Goal: Find specific page/section: Find specific page/section

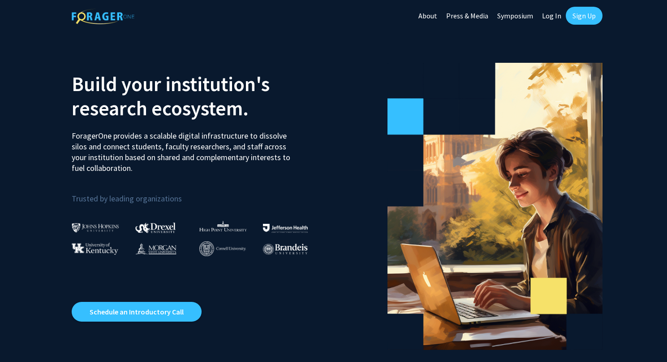
click at [555, 13] on link "Log In" at bounding box center [552, 15] width 28 height 31
select select
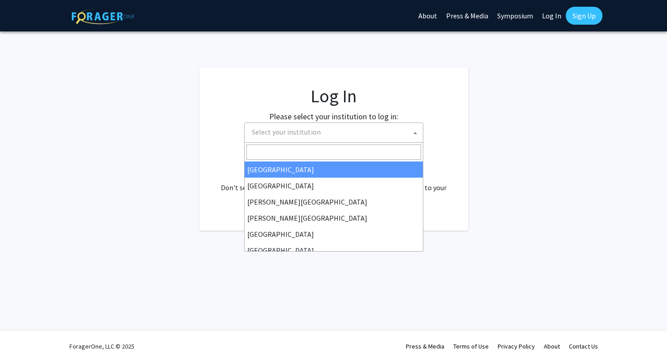
click at [388, 125] on span "Select your institution" at bounding box center [335, 132] width 175 height 18
type input "u"
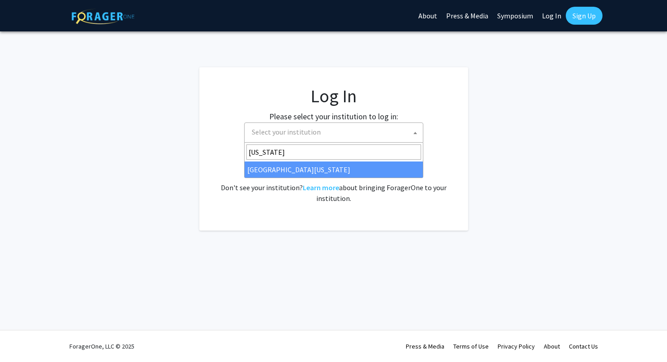
type input "missouri"
select select "33"
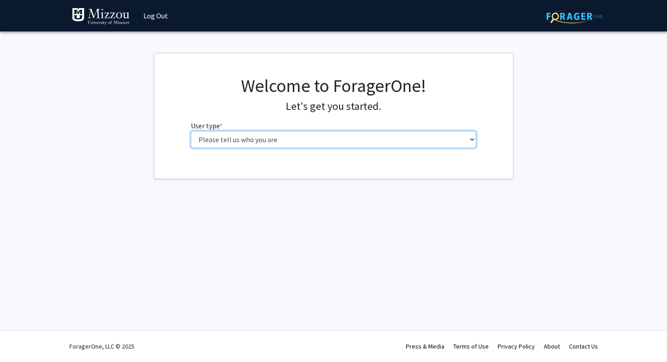
select select "6: adminAssistant"
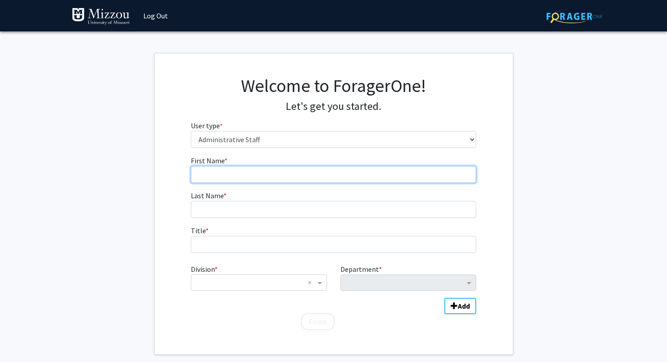
click at [292, 170] on input "First Name * required" at bounding box center [333, 174] width 285 height 17
type input "Lane"
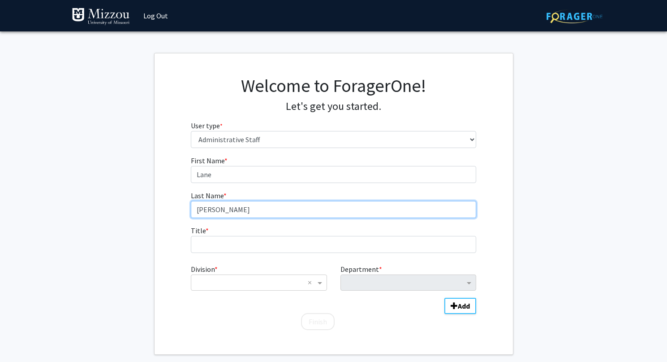
type input "[PERSON_NAME]"
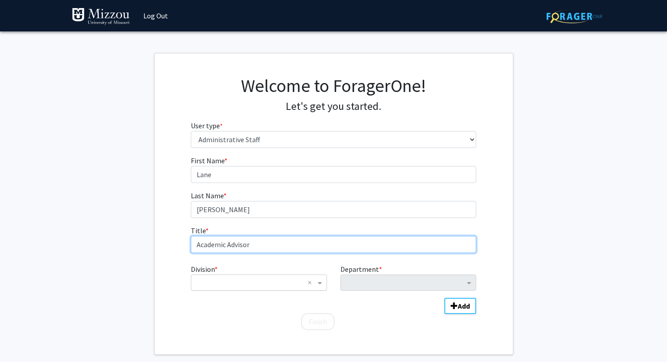
type input "Academic Advisor"
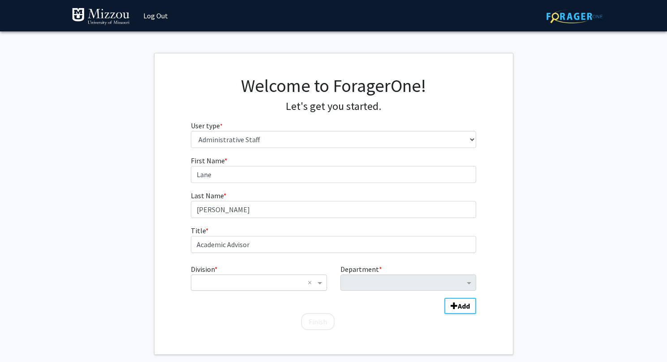
click at [280, 283] on input "Division" at bounding box center [250, 282] width 108 height 11
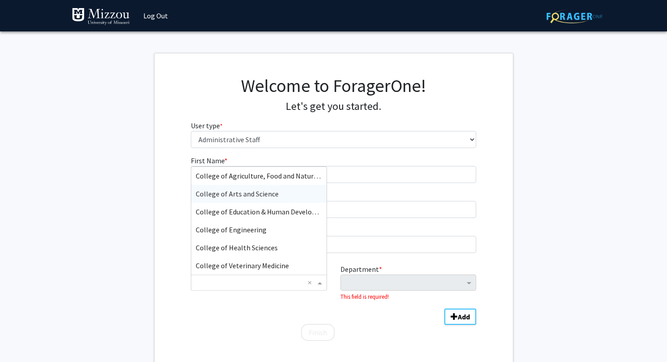
click at [272, 192] on span "College of Arts and Science" at bounding box center [237, 193] width 83 height 9
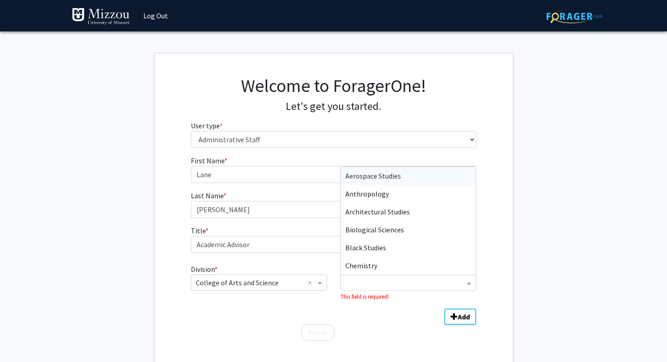
click at [388, 280] on input "Department" at bounding box center [404, 282] width 119 height 11
type input "eco"
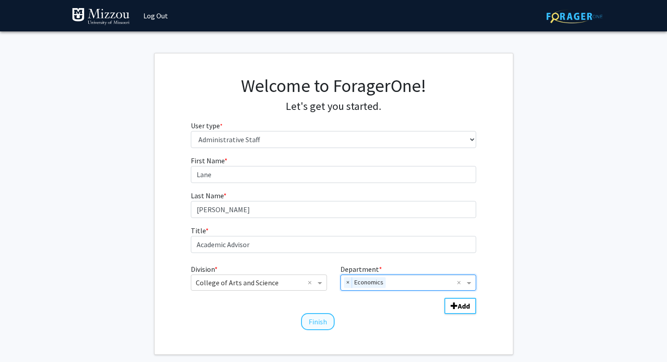
click at [324, 320] on button "Finish" at bounding box center [318, 321] width 34 height 17
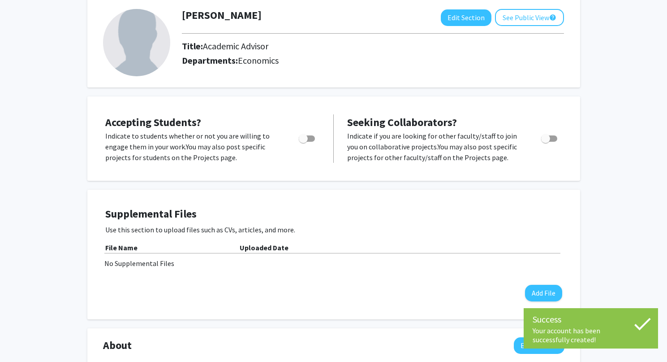
scroll to position [53, 0]
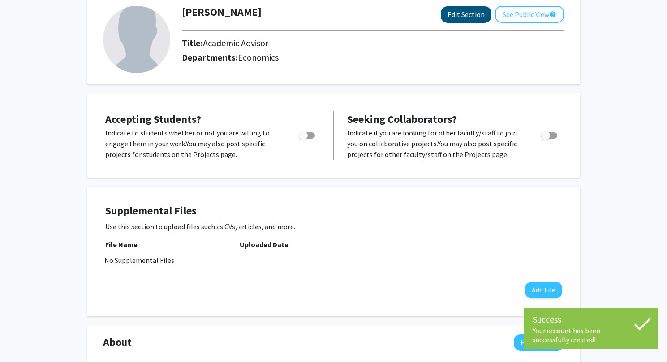
click at [456, 19] on button "Edit Section" at bounding box center [466, 14] width 51 height 17
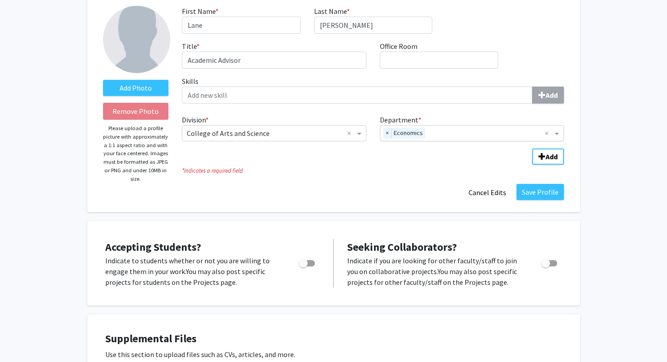
click at [468, 129] on div "× Economics" at bounding box center [462, 132] width 165 height 15
type input "p"
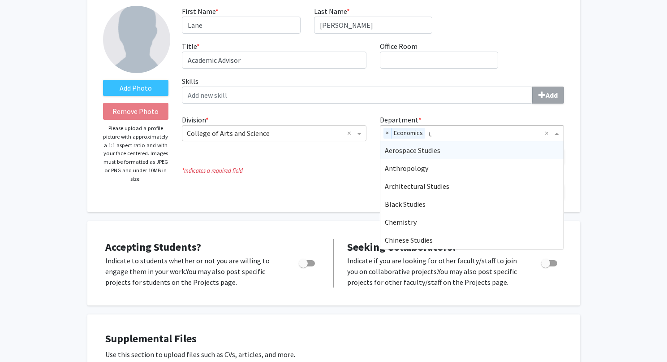
type input "tr"
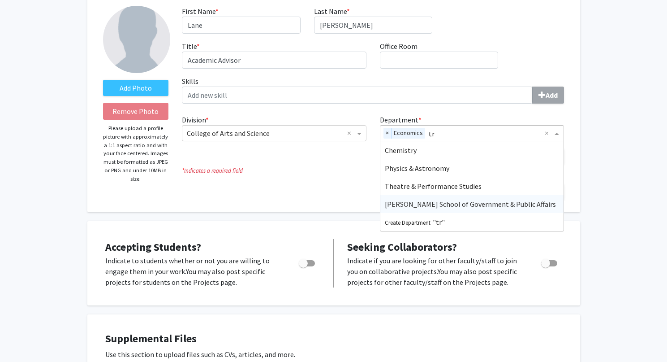
click at [486, 208] on span "[PERSON_NAME] School of Government & Public Affairs" at bounding box center [470, 203] width 171 height 9
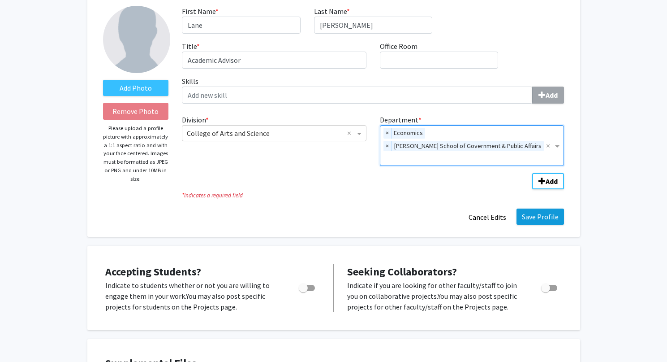
click at [542, 208] on button "Save Profile" at bounding box center [540, 216] width 47 height 16
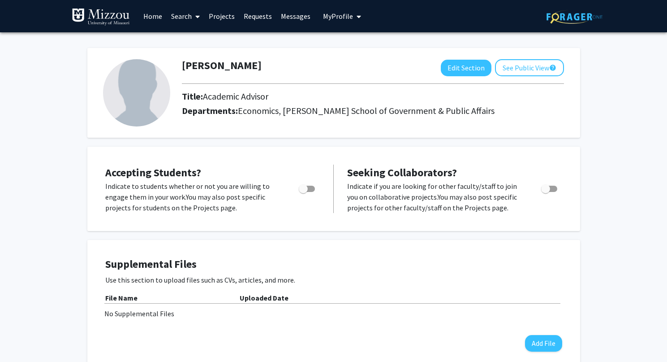
scroll to position [0, 0]
click at [181, 16] on link "Search" at bounding box center [186, 15] width 38 height 31
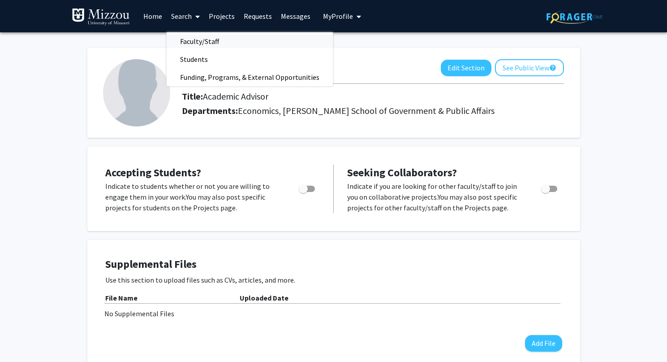
click at [194, 42] on span "Faculty/Staff" at bounding box center [200, 41] width 66 height 18
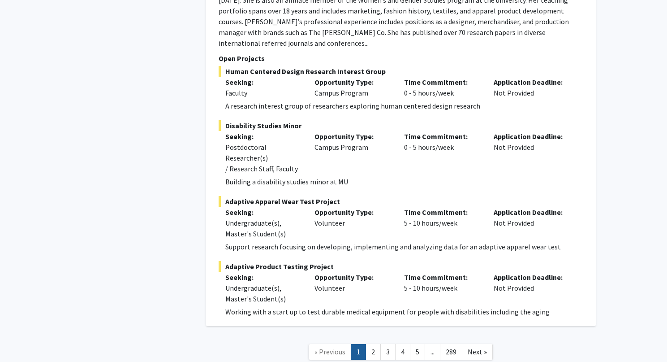
scroll to position [4001, 0]
click at [377, 344] on link "2" at bounding box center [373, 352] width 15 height 16
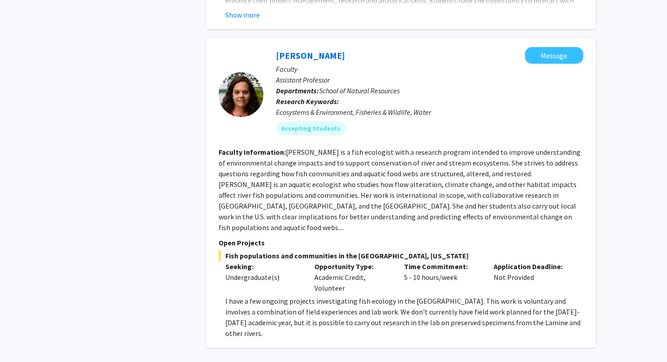
scroll to position [2847, 0]
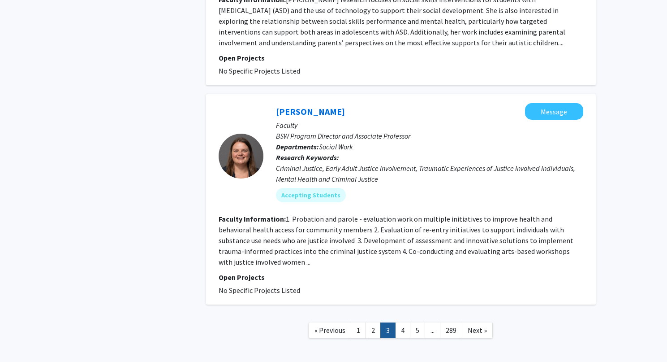
scroll to position [1892, 0]
click at [404, 323] on link "4" at bounding box center [402, 331] width 15 height 16
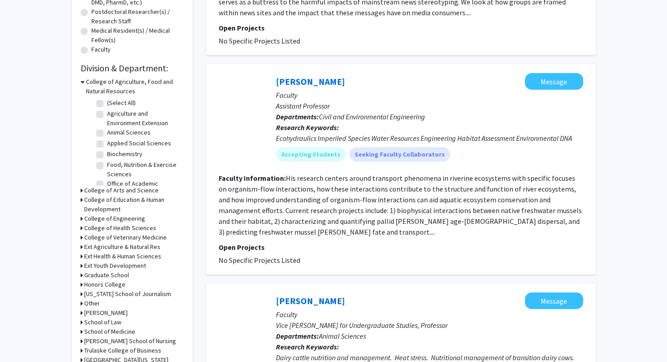
scroll to position [221, 0]
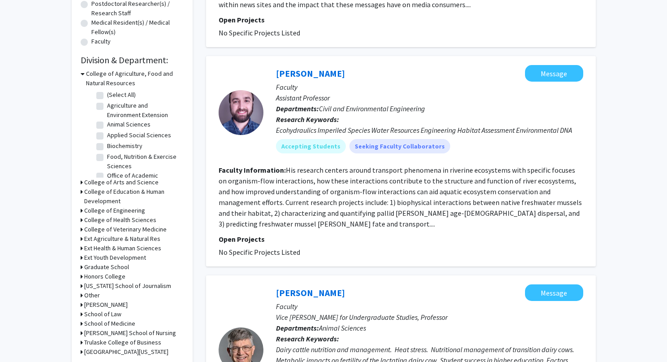
click at [82, 194] on icon at bounding box center [82, 191] width 2 height 9
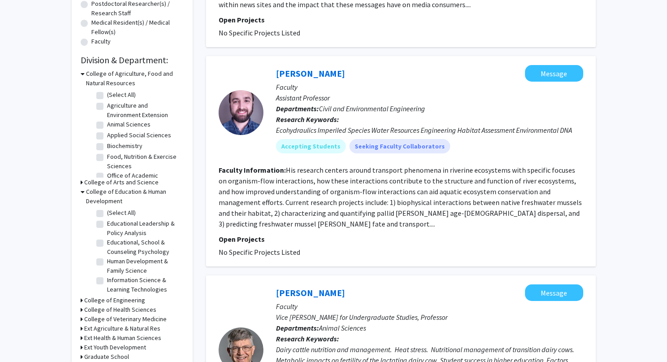
click at [107, 224] on label "Educational Leadership & Policy Analysis" at bounding box center [144, 228] width 74 height 19
click at [107, 224] on input "Educational Leadership & Policy Analysis" at bounding box center [110, 222] width 6 height 6
checkbox input "true"
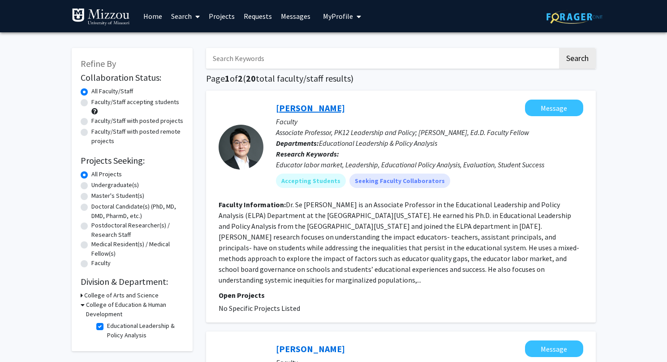
click at [304, 110] on link "[PERSON_NAME]" at bounding box center [310, 107] width 69 height 11
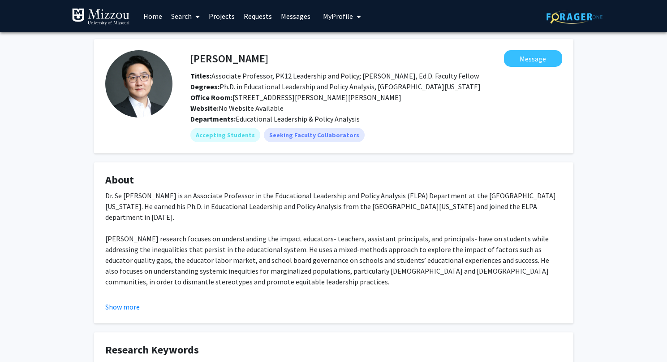
click at [260, 21] on link "Requests" at bounding box center [257, 15] width 37 height 31
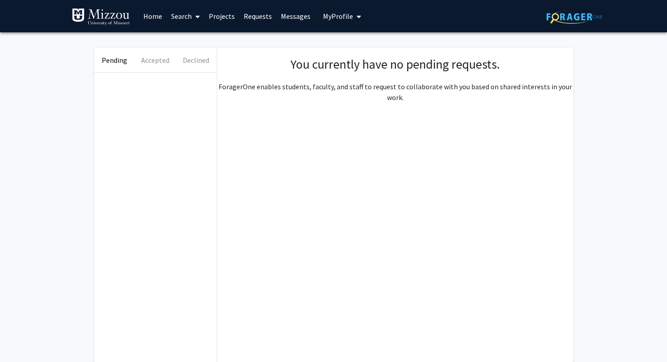
click at [223, 16] on link "Projects" at bounding box center [221, 15] width 35 height 31
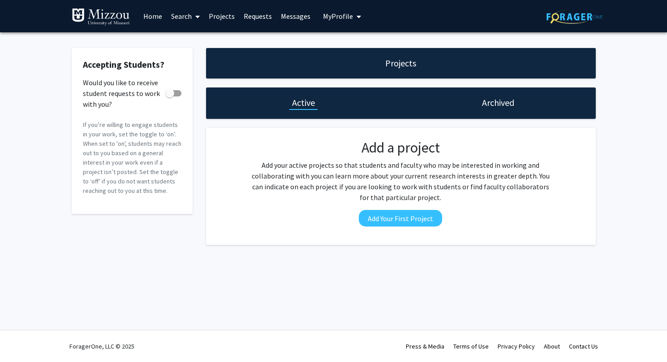
click at [194, 18] on span at bounding box center [196, 16] width 8 height 31
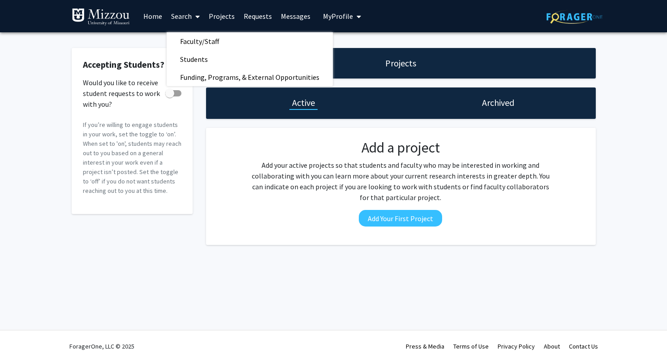
click at [193, 20] on span at bounding box center [196, 16] width 8 height 31
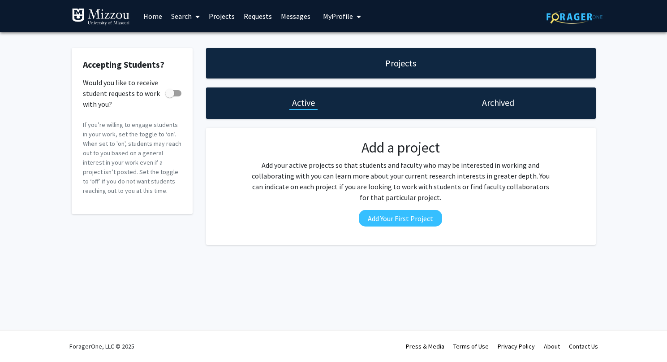
click at [193, 20] on span at bounding box center [196, 16] width 8 height 31
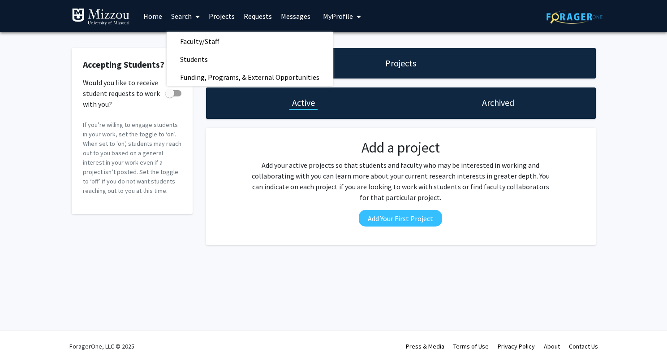
click at [171, 18] on link "Search" at bounding box center [186, 15] width 38 height 31
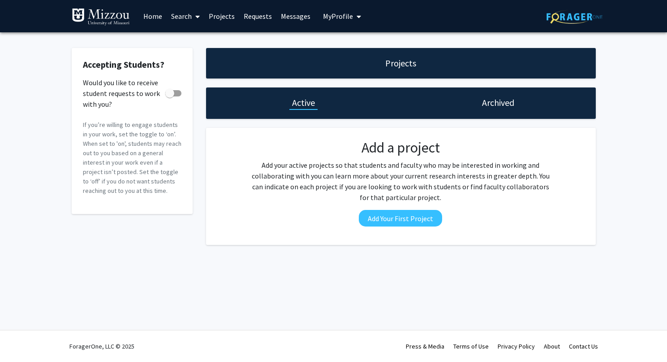
click at [171, 18] on link "Search" at bounding box center [186, 15] width 38 height 31
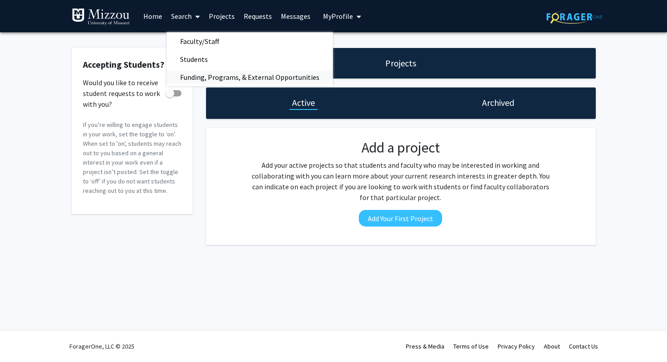
click at [188, 69] on span "Funding, Programs, & External Opportunities" at bounding box center [250, 77] width 166 height 18
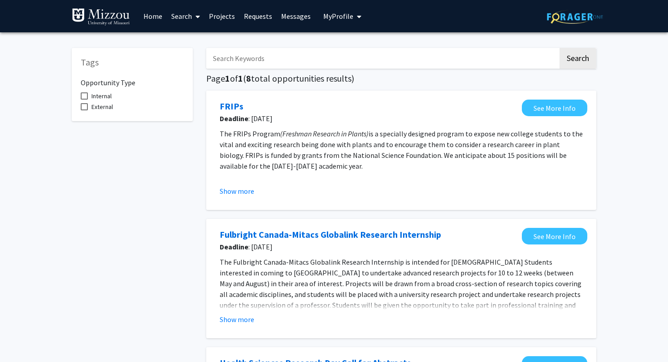
click at [186, 18] on link "Search" at bounding box center [186, 15] width 38 height 31
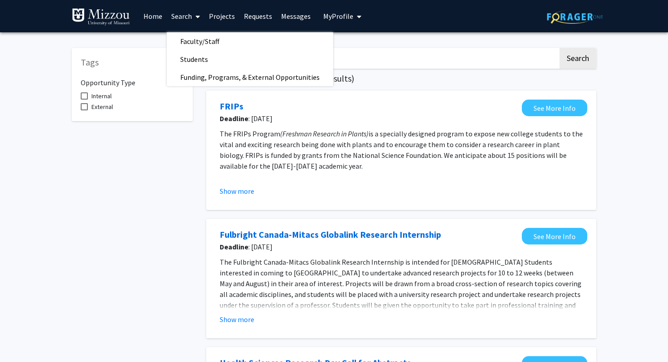
click at [186, 18] on link "Search" at bounding box center [186, 15] width 38 height 31
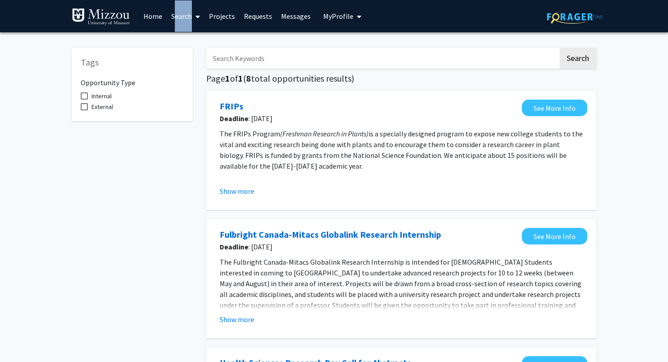
click at [186, 18] on link "Search" at bounding box center [186, 15] width 38 height 31
